Goal: Obtain resource: Obtain resource

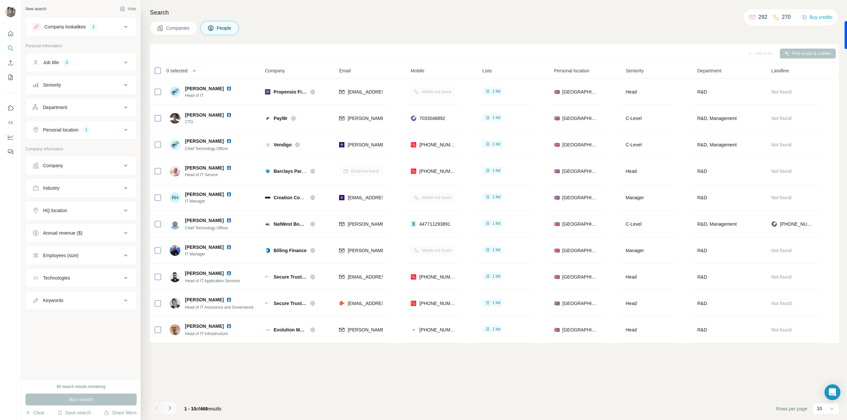
click at [169, 410] on icon "Navigate to next page" at bounding box center [169, 408] width 2 height 4
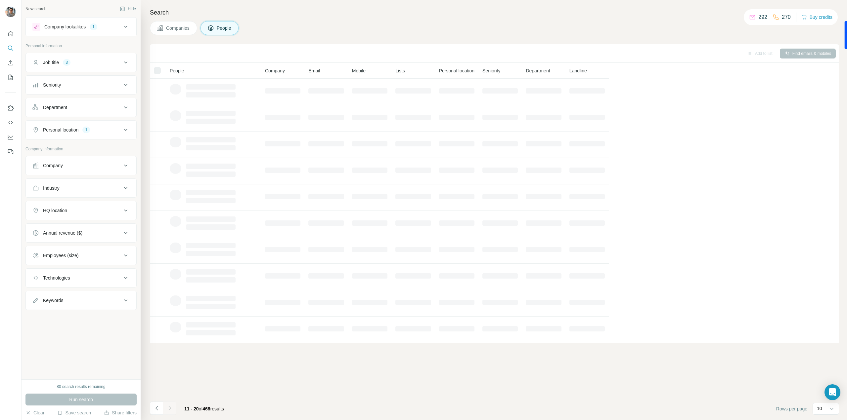
click at [95, 28] on div "1" at bounding box center [94, 27] width 8 height 6
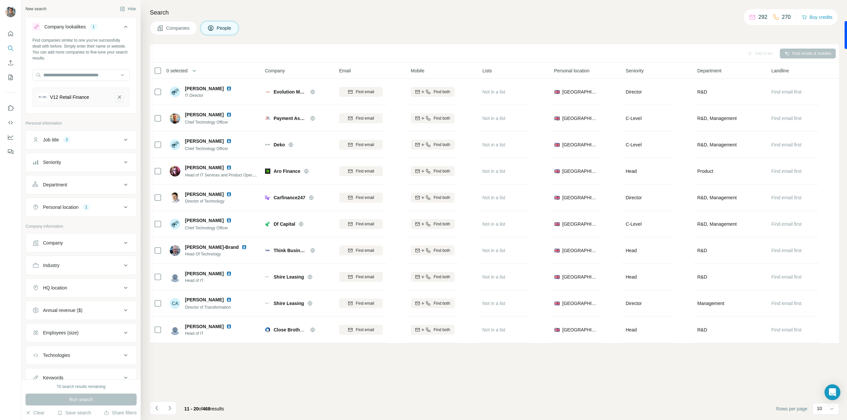
click at [116, 96] on icon "V12 Retail Finance-remove-button" at bounding box center [119, 97] width 6 height 7
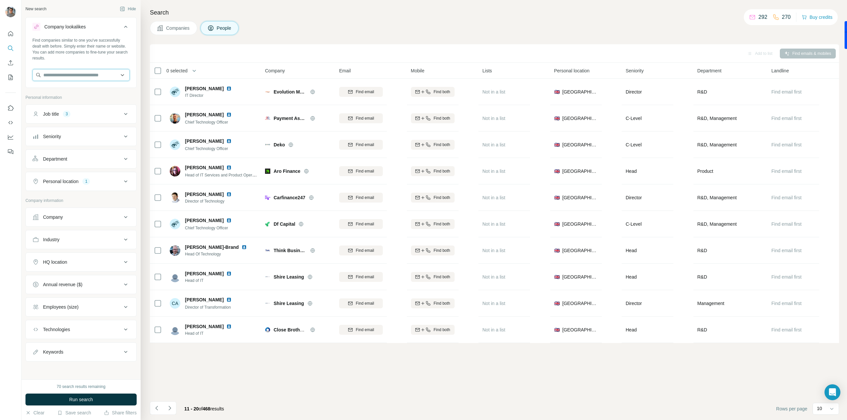
click at [81, 75] on input "text" at bounding box center [80, 75] width 97 height 12
click at [86, 74] on input "text" at bounding box center [80, 75] width 97 height 12
paste input "**********"
type input "**********"
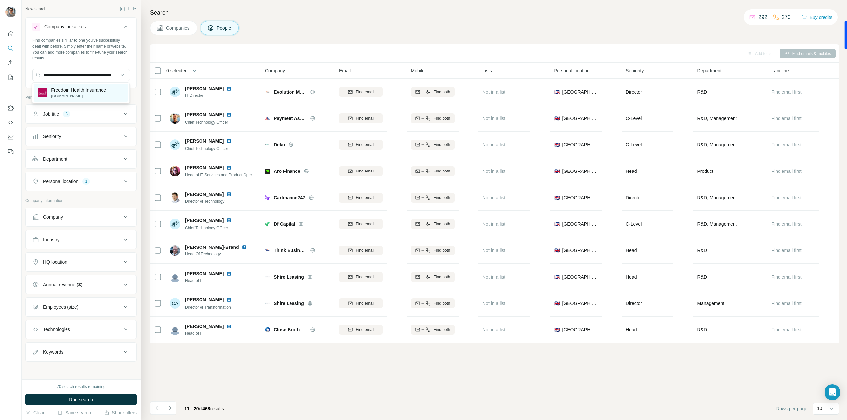
click at [54, 100] on div "Freedom Health Insurance [DOMAIN_NAME]" at bounding box center [81, 93] width 94 height 18
click at [85, 143] on div "Job title 3" at bounding box center [76, 140] width 89 height 7
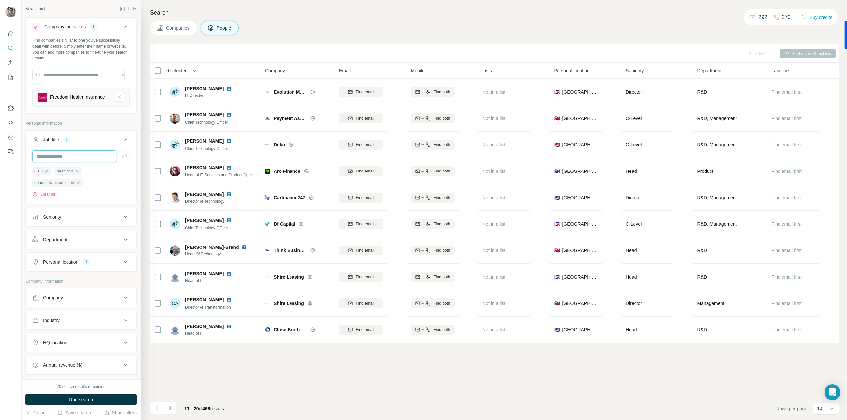
click at [83, 159] on input "text" at bounding box center [74, 156] width 84 height 12
click at [84, 400] on span "Run search" at bounding box center [81, 399] width 24 height 7
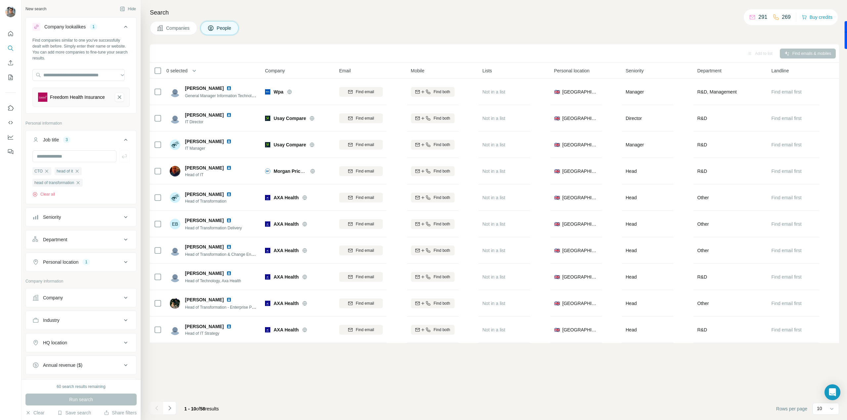
click at [788, 51] on div "Add to list Find emails & mobiles" at bounding box center [494, 54] width 682 height 12
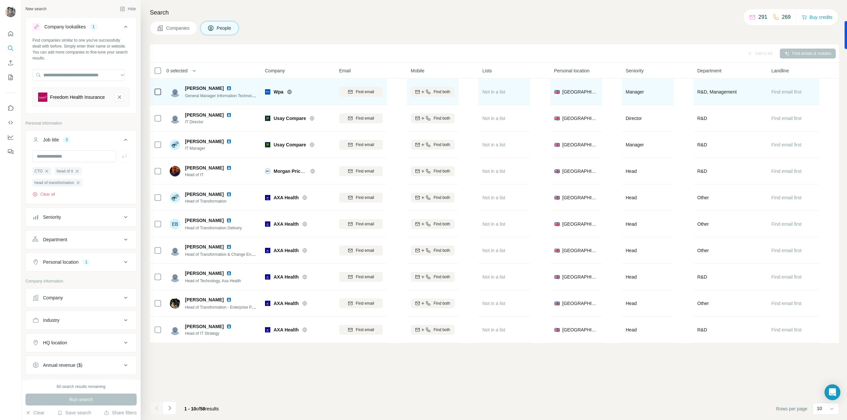
click at [162, 93] on td at bounding box center [158, 92] width 16 height 26
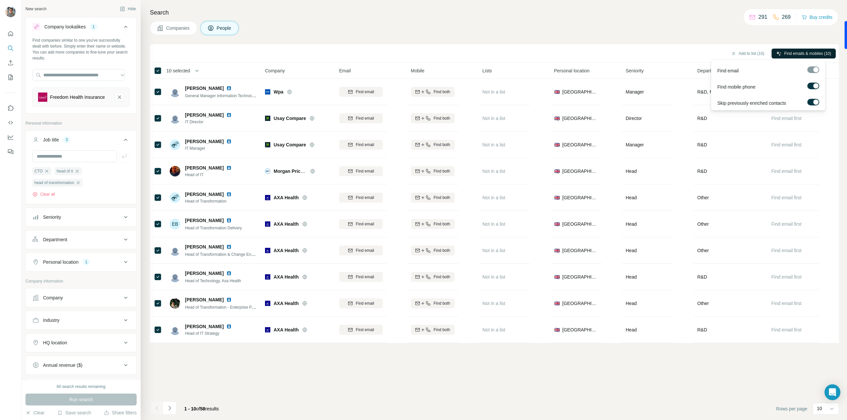
click at [792, 53] on span "Find emails & mobiles (10)" at bounding box center [807, 54] width 47 height 6
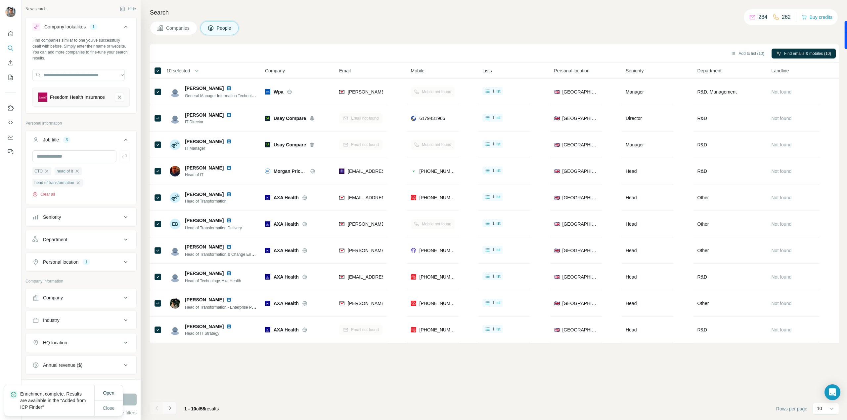
click at [169, 410] on icon "Navigate to next page" at bounding box center [169, 408] width 2 height 4
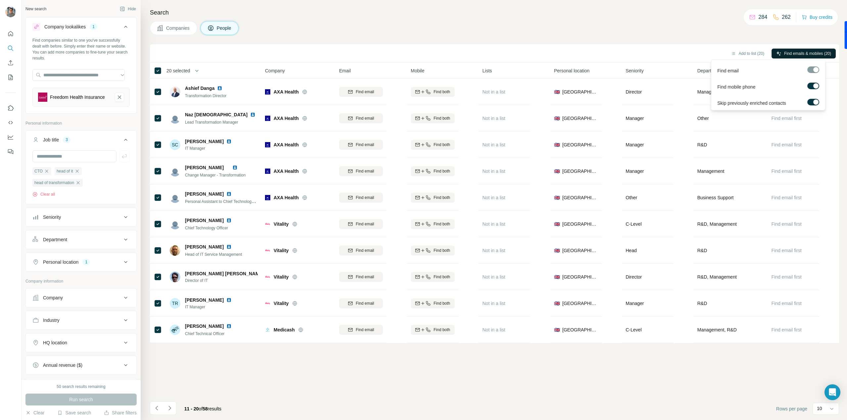
click at [784, 54] on span "Find emails & mobiles (20)" at bounding box center [807, 54] width 47 height 6
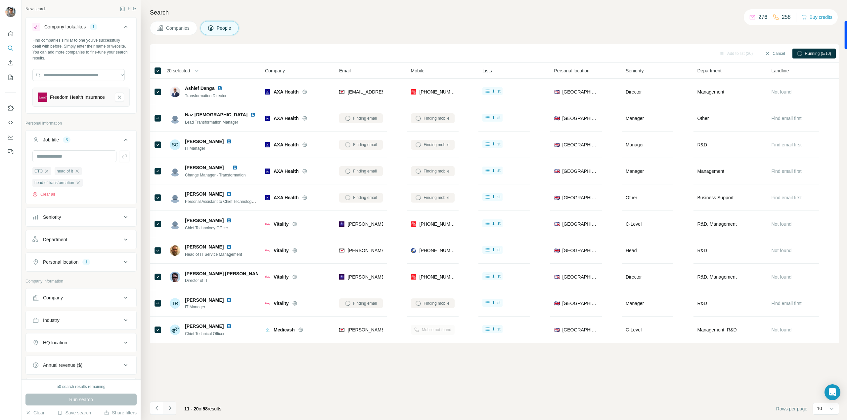
click at [163, 408] on button "Navigate to next page" at bounding box center [169, 408] width 13 height 13
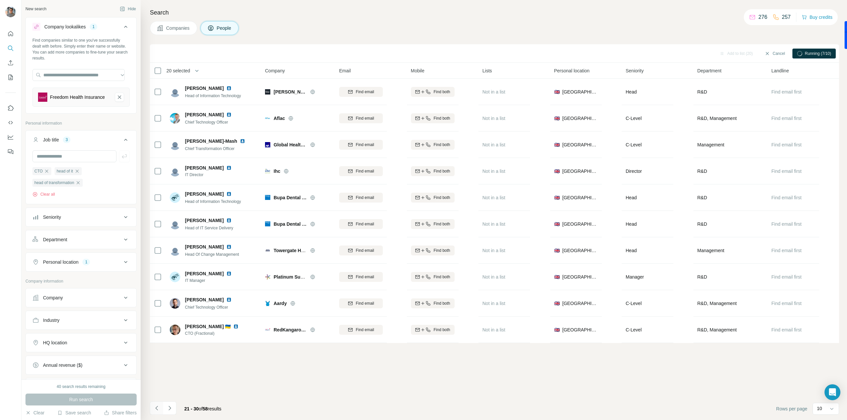
click at [157, 409] on icon "Navigate to previous page" at bounding box center [156, 408] width 7 height 7
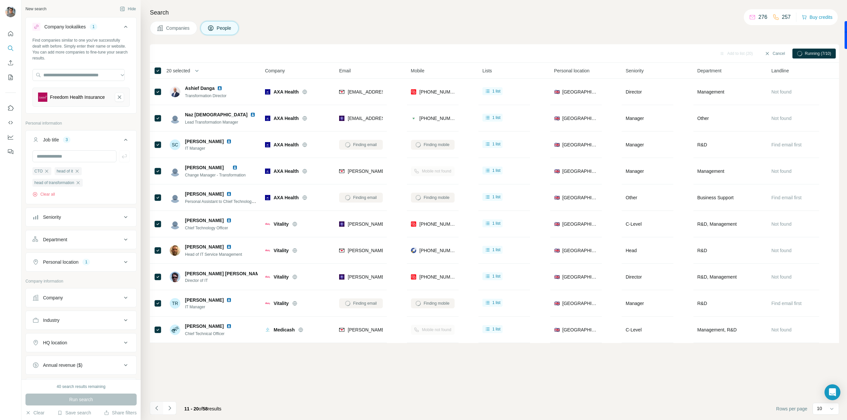
click at [157, 409] on icon "Navigate to previous page" at bounding box center [156, 408] width 7 height 7
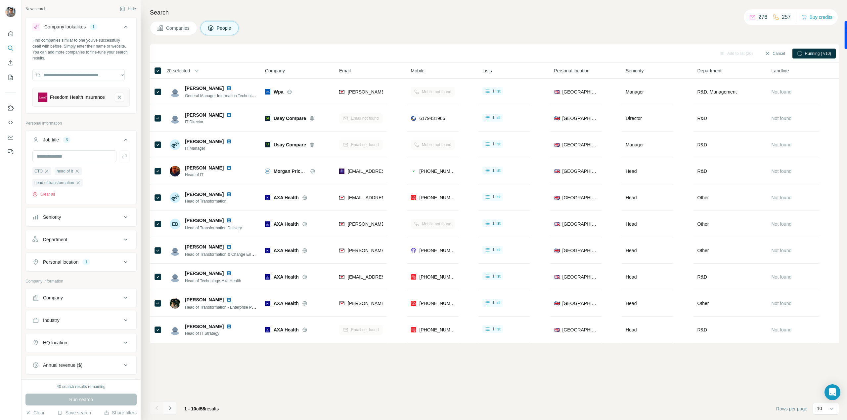
click at [173, 413] on button "Navigate to next page" at bounding box center [169, 408] width 13 height 13
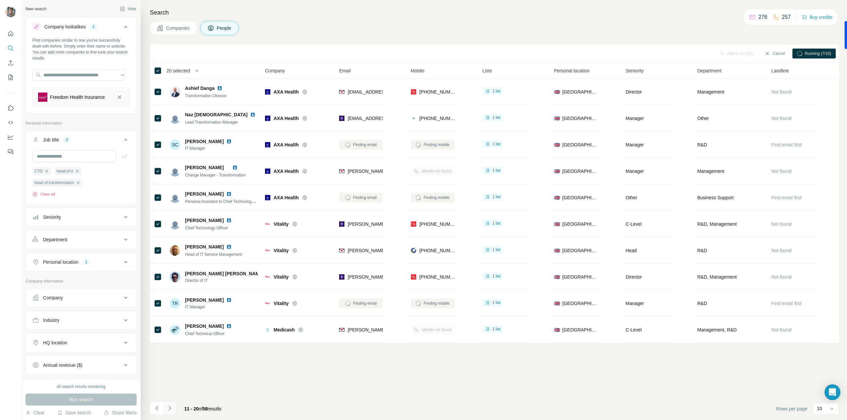
click at [172, 413] on button "Navigate to next page" at bounding box center [169, 408] width 13 height 13
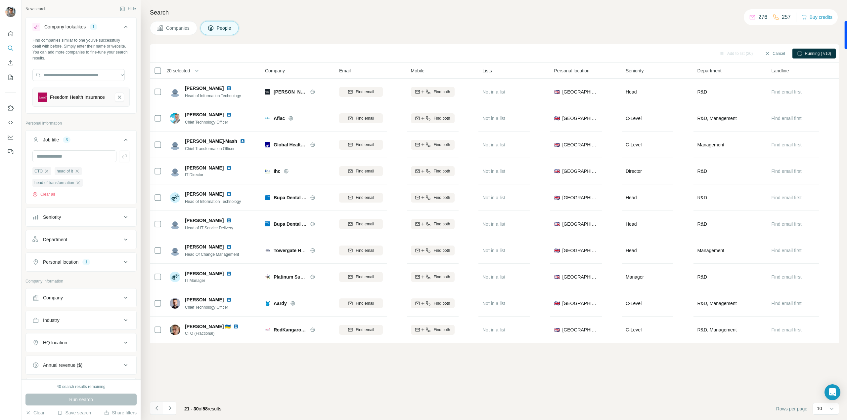
click at [159, 413] on button "Navigate to previous page" at bounding box center [156, 408] width 13 height 13
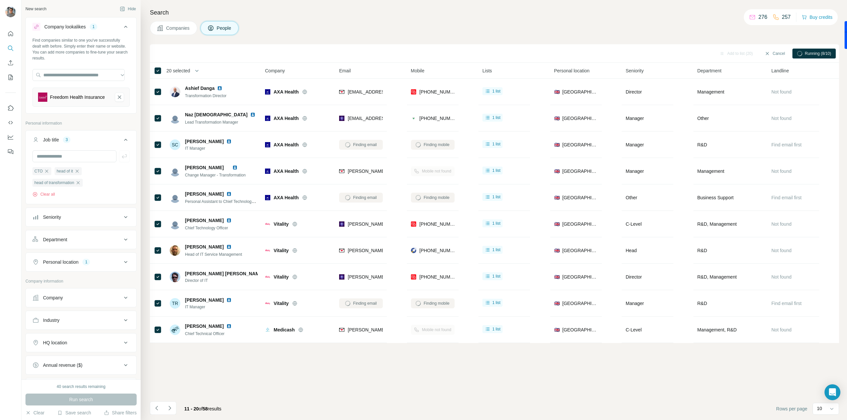
click at [155, 410] on button "Navigate to previous page" at bounding box center [156, 408] width 13 height 13
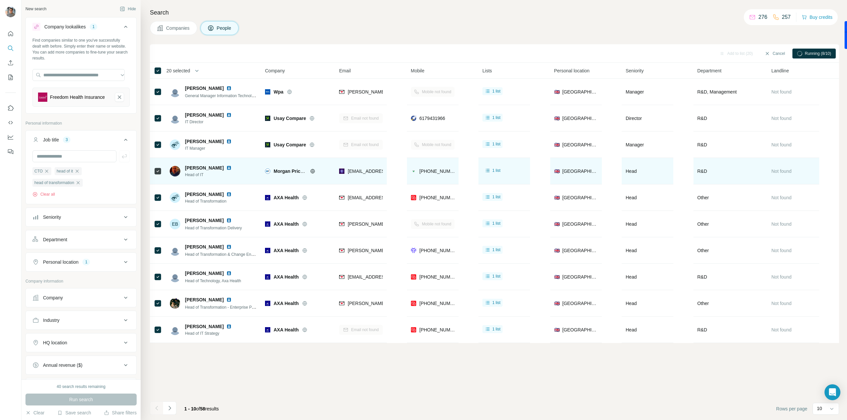
click at [229, 168] on img at bounding box center [228, 167] width 5 height 5
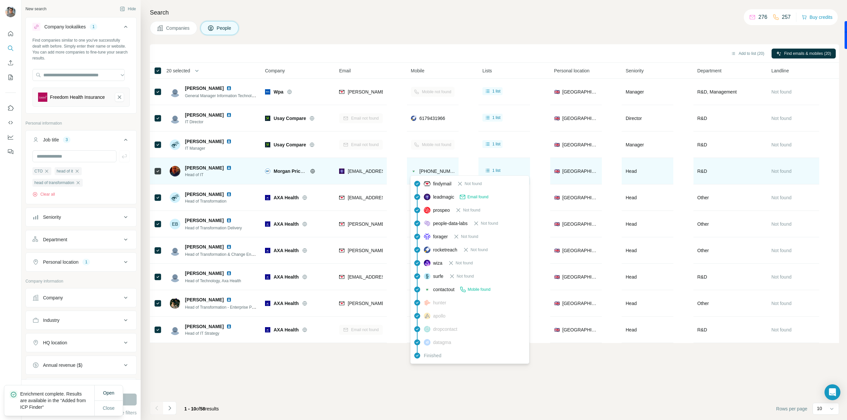
click at [438, 170] on span "[PHONE_NUMBER]" at bounding box center [440, 171] width 42 height 5
click at [420, 169] on span "[PHONE_NUMBER]" at bounding box center [440, 171] width 42 height 5
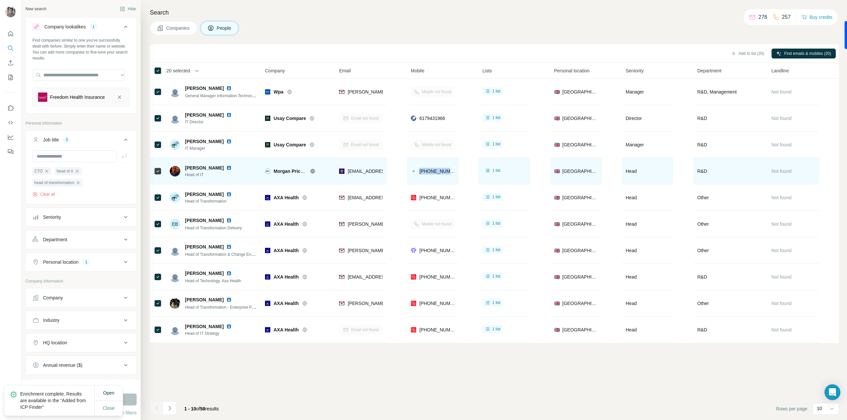
click at [421, 167] on div "[PHONE_NUMBER]" at bounding box center [433, 171] width 44 height 18
copy tr "[PHONE_NUMBER]"
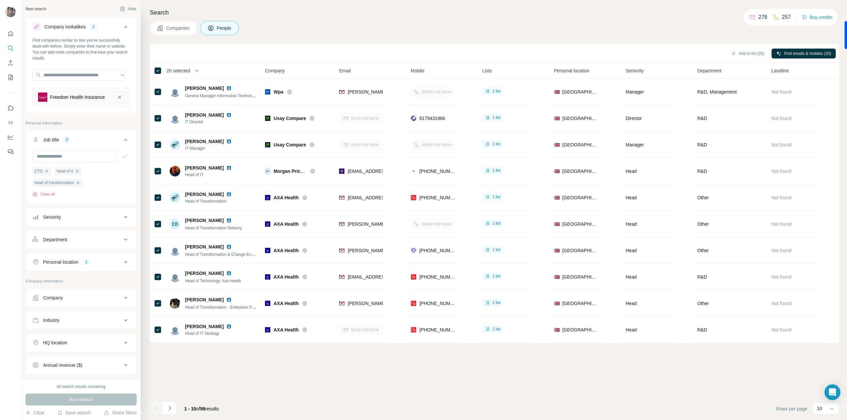
click at [177, 410] on div "1 - 10 of 58 results" at bounding box center [187, 409] width 74 height 15
click at [169, 413] on button "Navigate to next page" at bounding box center [169, 408] width 13 height 13
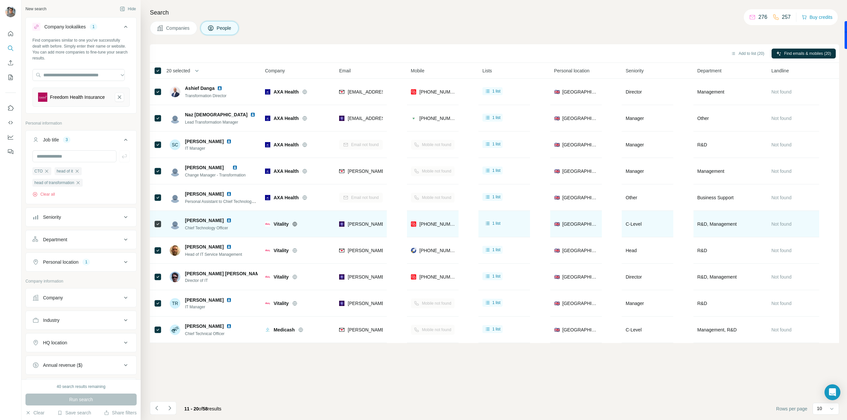
click at [226, 219] on img at bounding box center [228, 220] width 5 height 5
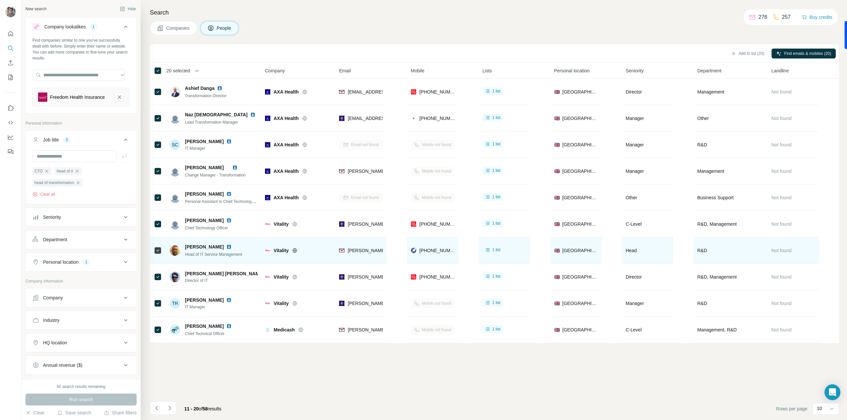
click at [226, 247] on img at bounding box center [228, 246] width 5 height 5
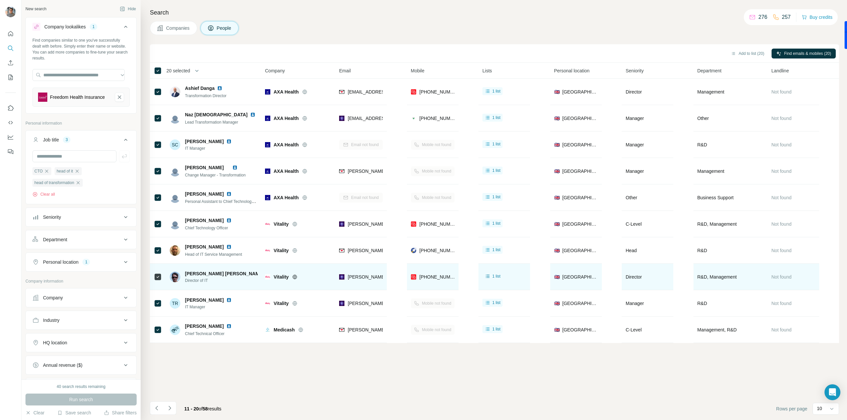
click at [267, 271] on img at bounding box center [269, 273] width 5 height 5
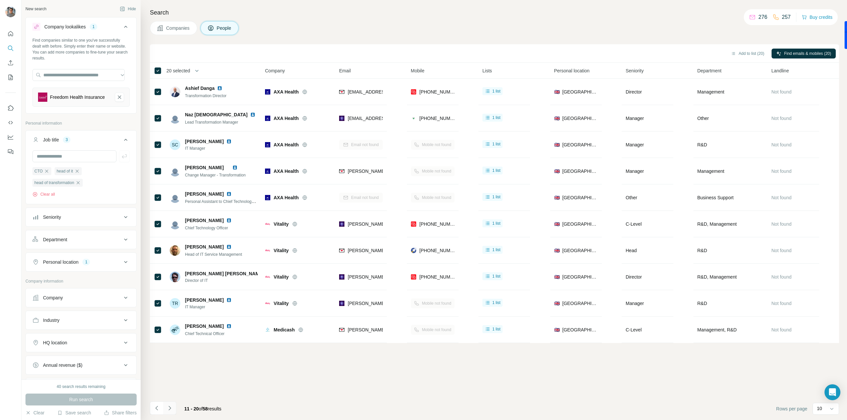
click at [167, 414] on button "Navigate to next page" at bounding box center [169, 408] width 13 height 13
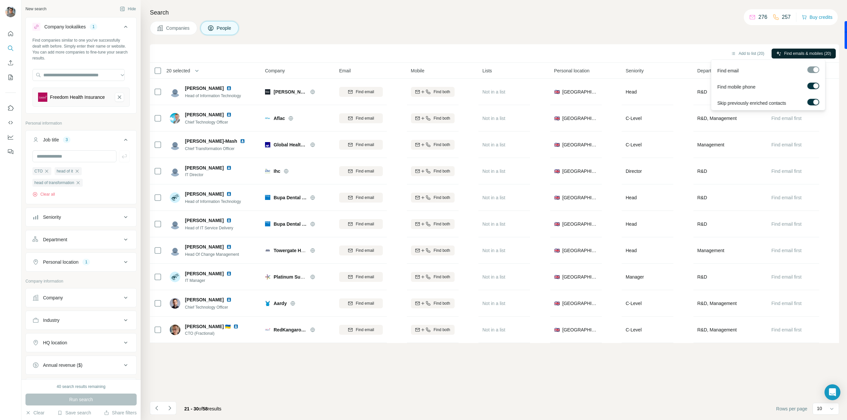
click at [800, 50] on button "Find emails & mobiles (20)" at bounding box center [803, 54] width 64 height 10
click at [798, 50] on button "Find emails & mobiles (20)" at bounding box center [803, 54] width 64 height 10
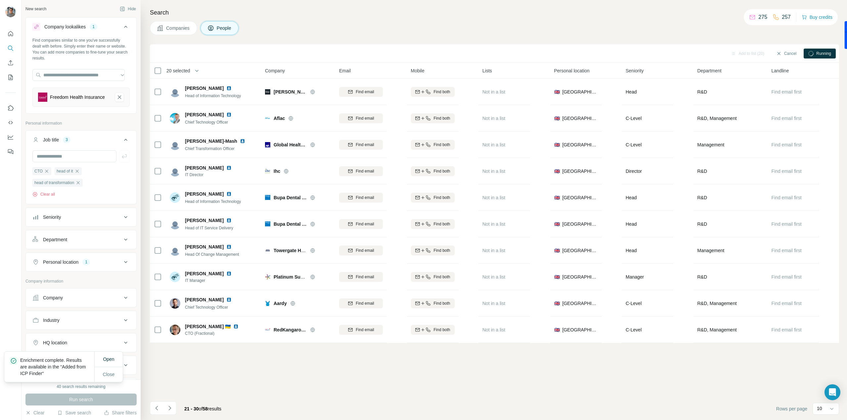
click at [798, 50] on button "Cancel" at bounding box center [785, 54] width 29 height 10
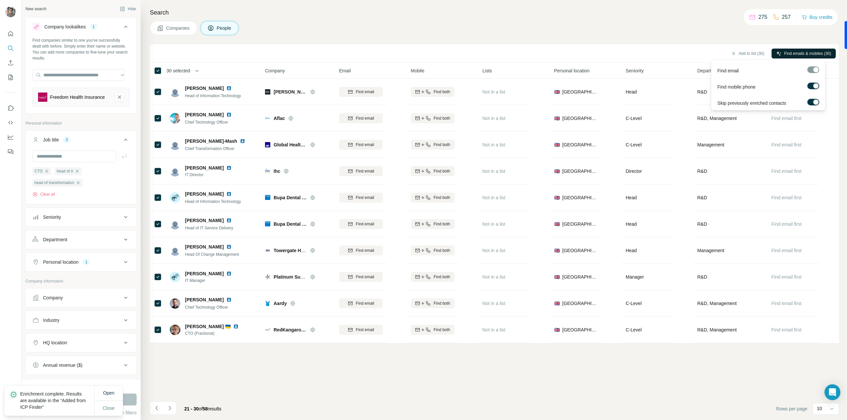
click at [778, 51] on button "Find emails & mobiles (30)" at bounding box center [803, 54] width 64 height 10
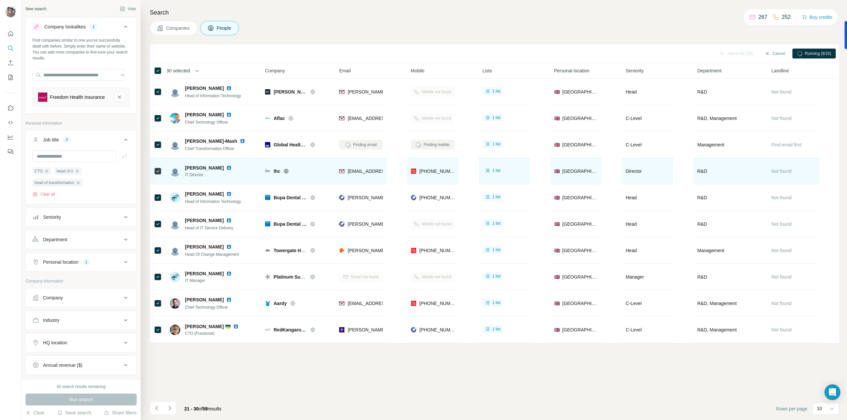
click at [226, 168] on img at bounding box center [228, 167] width 5 height 5
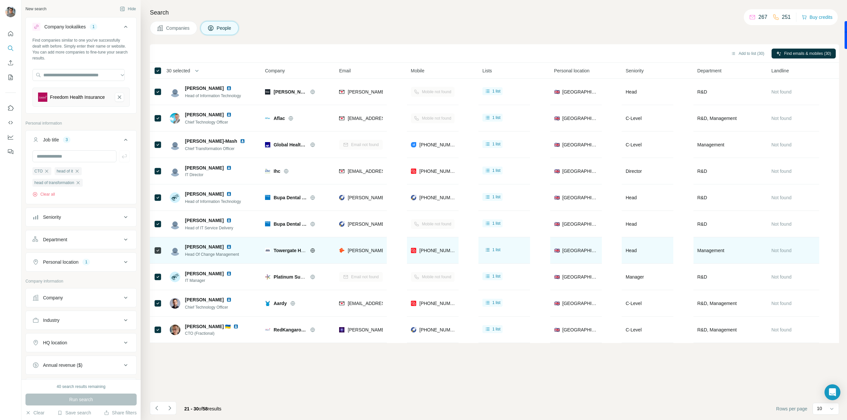
click at [226, 246] on img at bounding box center [228, 246] width 5 height 5
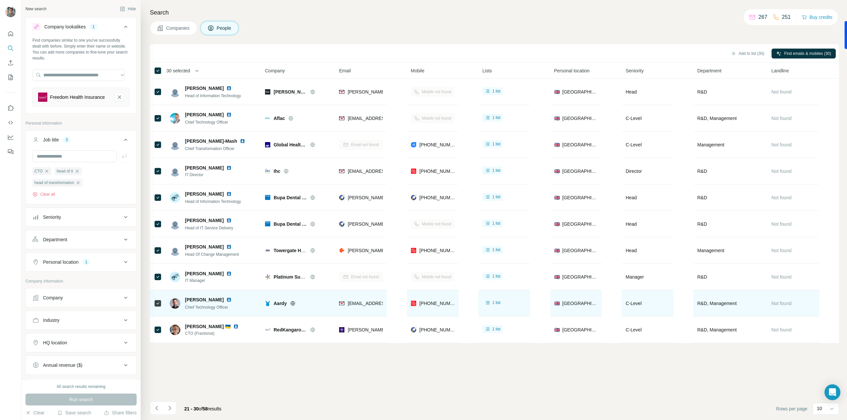
click at [226, 300] on img at bounding box center [228, 299] width 5 height 5
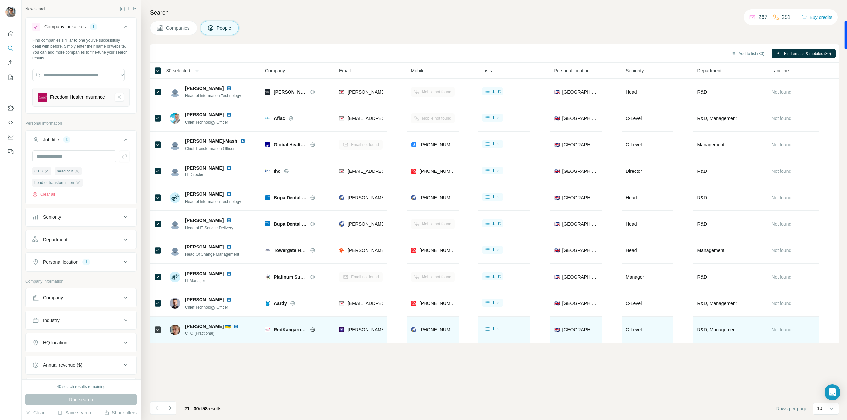
click at [237, 326] on img at bounding box center [235, 326] width 5 height 5
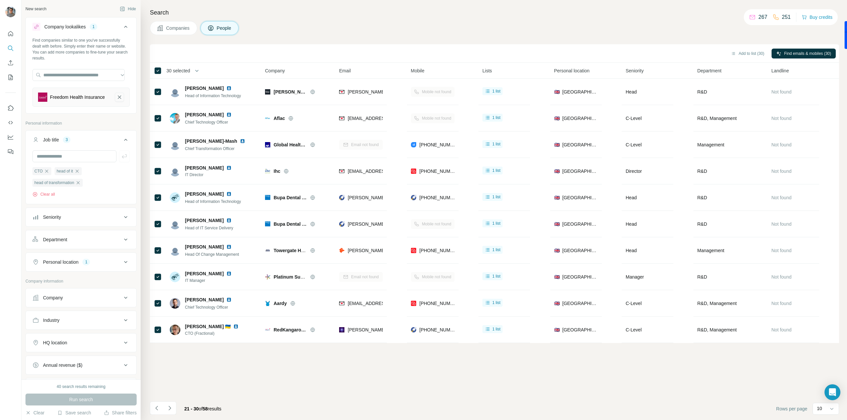
click at [116, 96] on icon "Freedom Health Insurance-remove-button" at bounding box center [119, 97] width 6 height 7
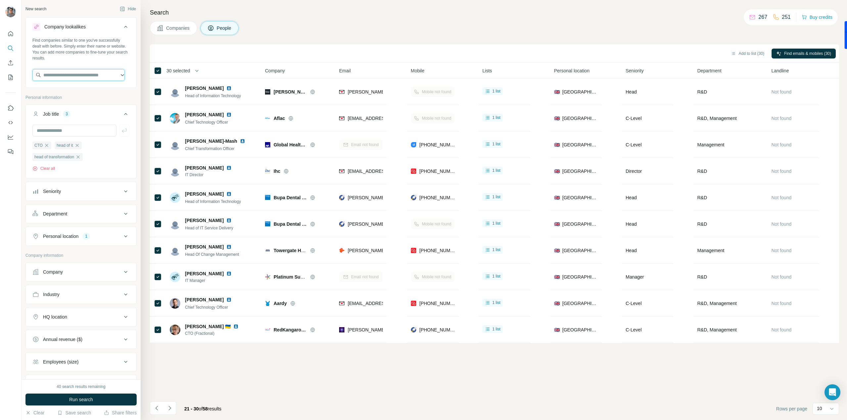
click at [83, 78] on input "text" at bounding box center [78, 75] width 92 height 12
type input "**********"
click at [100, 86] on div "Greenscape Energy [DOMAIN_NAME]" at bounding box center [78, 93] width 89 height 18
click at [73, 156] on input "text" at bounding box center [74, 156] width 84 height 12
type input "********"
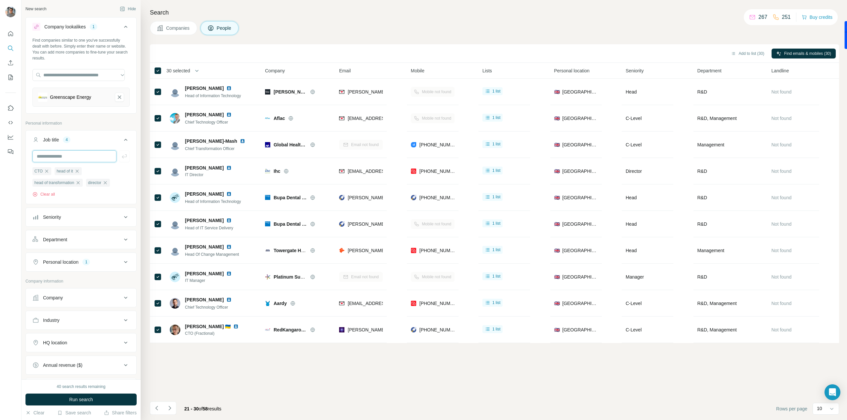
click at [76, 153] on input "text" at bounding box center [74, 156] width 84 height 12
click at [60, 398] on button "Run search" at bounding box center [80, 400] width 111 height 12
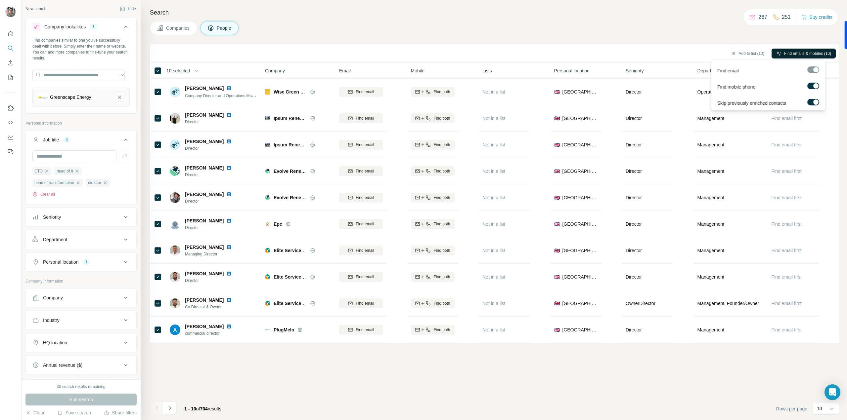
click at [780, 57] on button "Find emails & mobiles (10)" at bounding box center [803, 54] width 64 height 10
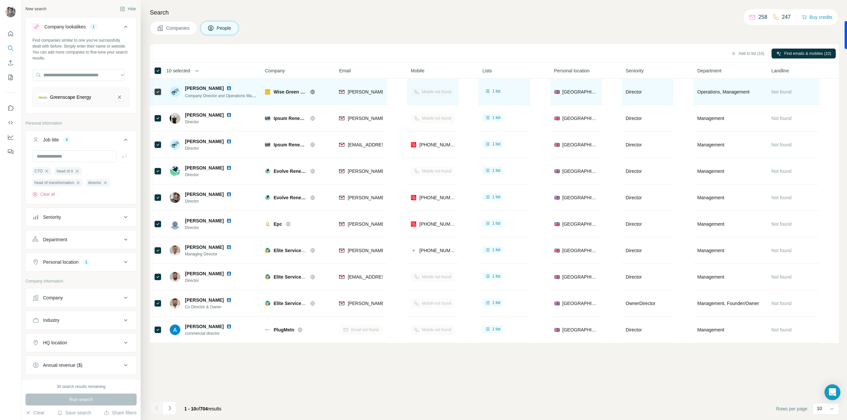
click at [231, 86] on img at bounding box center [228, 88] width 5 height 5
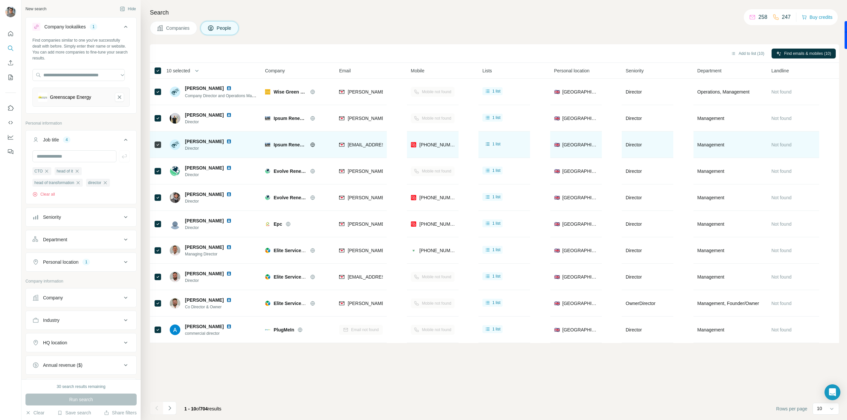
click at [226, 142] on img at bounding box center [228, 141] width 5 height 5
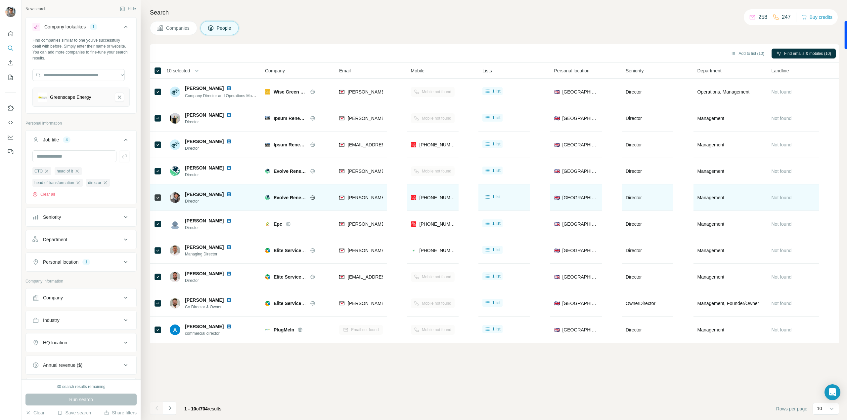
click at [226, 196] on img at bounding box center [228, 194] width 5 height 5
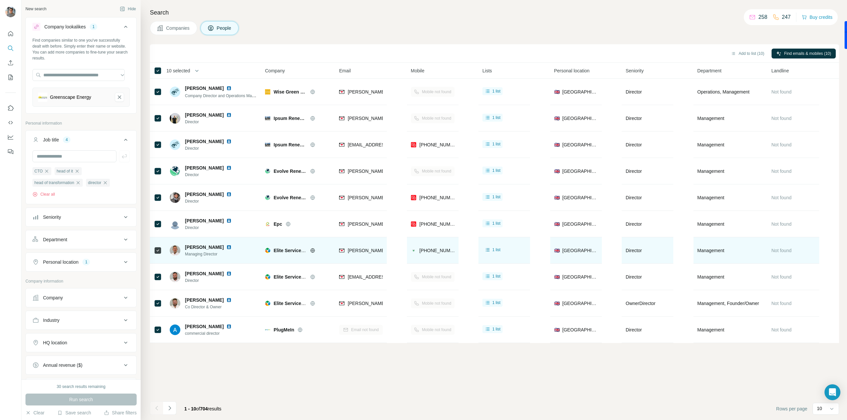
click at [226, 245] on img at bounding box center [228, 247] width 5 height 5
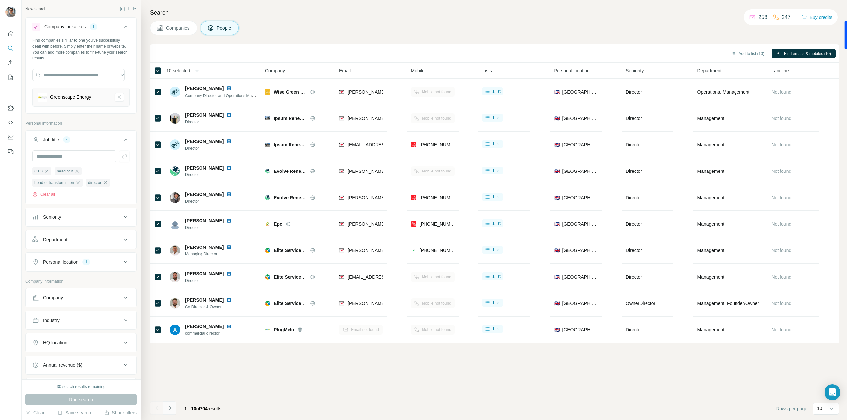
click at [167, 408] on icon "Navigate to next page" at bounding box center [169, 408] width 7 height 7
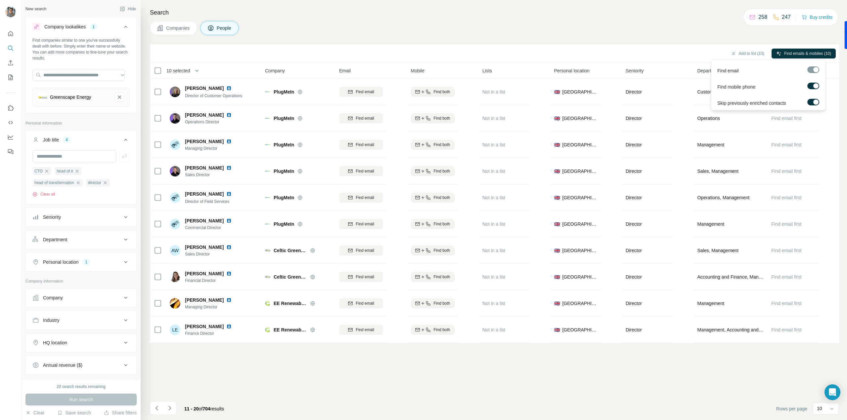
click at [790, 51] on span "Find emails & mobiles (10)" at bounding box center [807, 54] width 47 height 6
drag, startPoint x: 152, startPoint y: 73, endPoint x: 161, endPoint y: 71, distance: 8.6
click at [161, 71] on icon at bounding box center [158, 71] width 8 height 8
click at [784, 54] on span "Find emails & mobiles (20)" at bounding box center [807, 54] width 47 height 6
